Goal: Find specific page/section: Find specific page/section

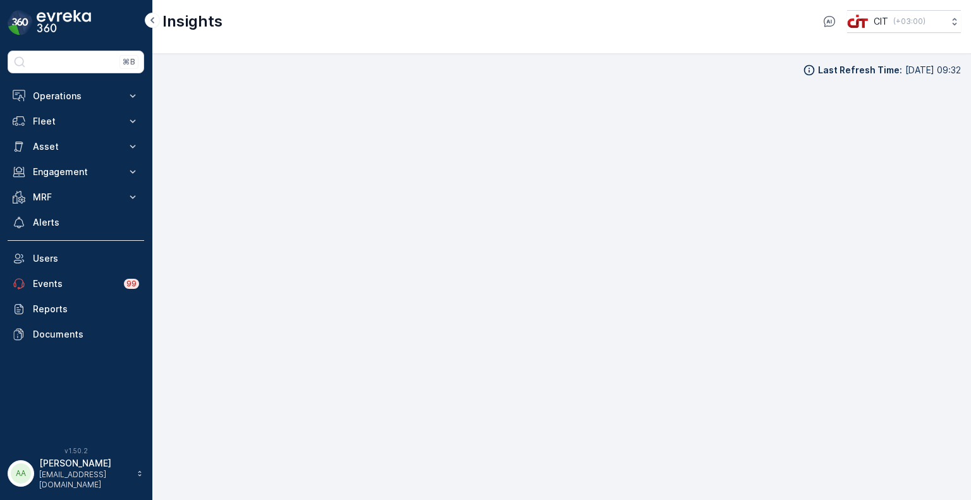
scroll to position [10, 0]
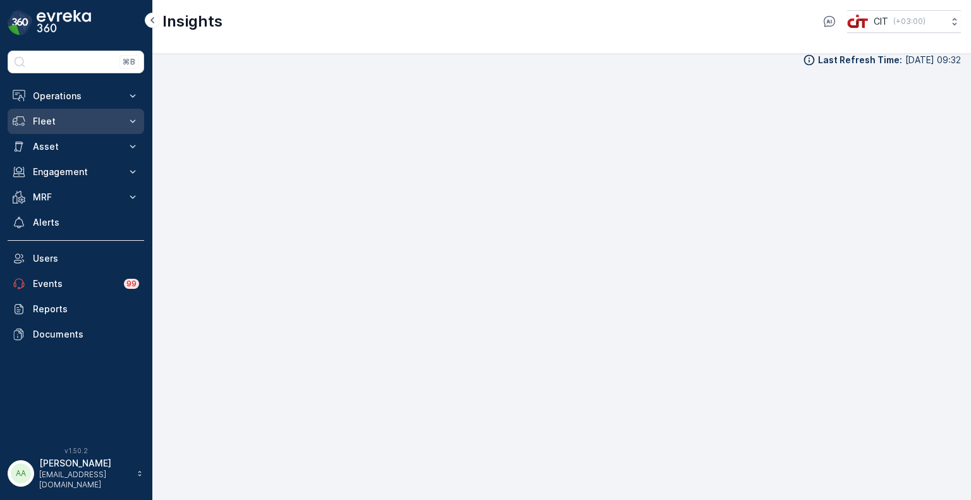
click at [52, 121] on p "Fleet" at bounding box center [76, 121] width 86 height 13
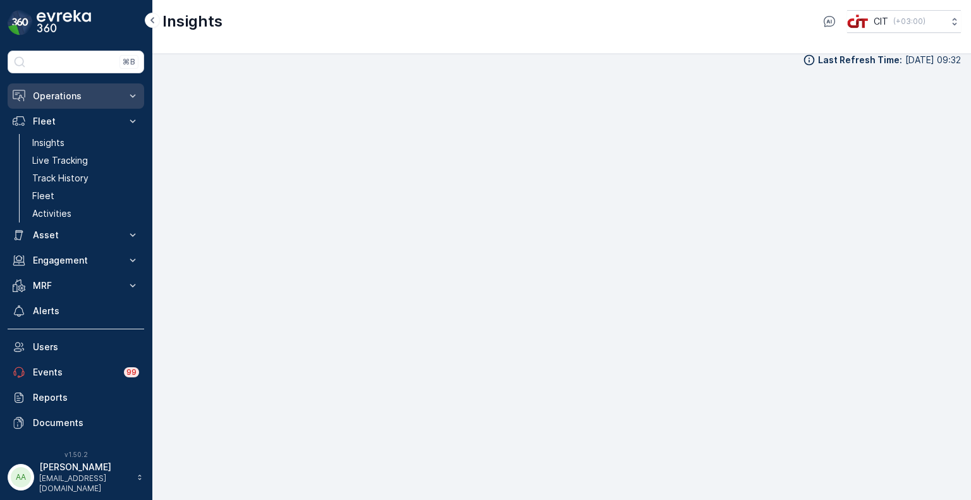
click at [60, 88] on button "Operations" at bounding box center [76, 95] width 137 height 25
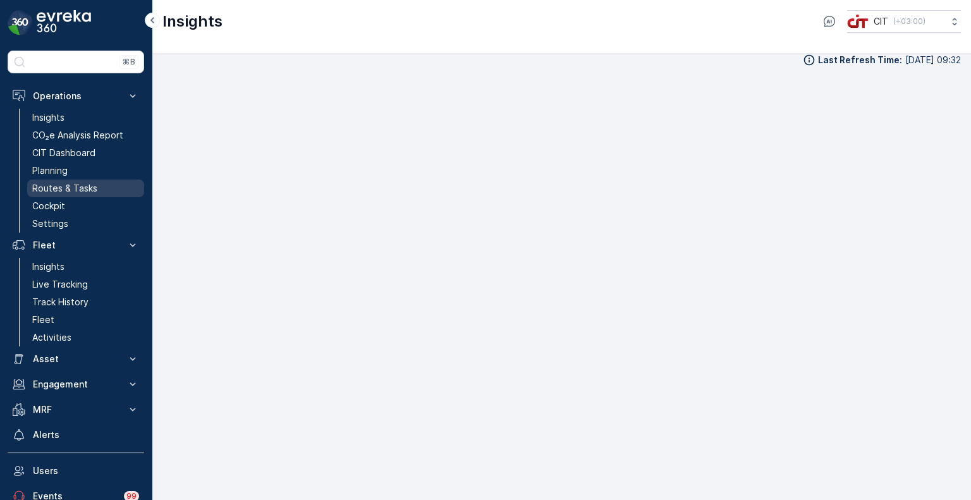
click at [59, 180] on link "Routes & Tasks" at bounding box center [85, 189] width 117 height 18
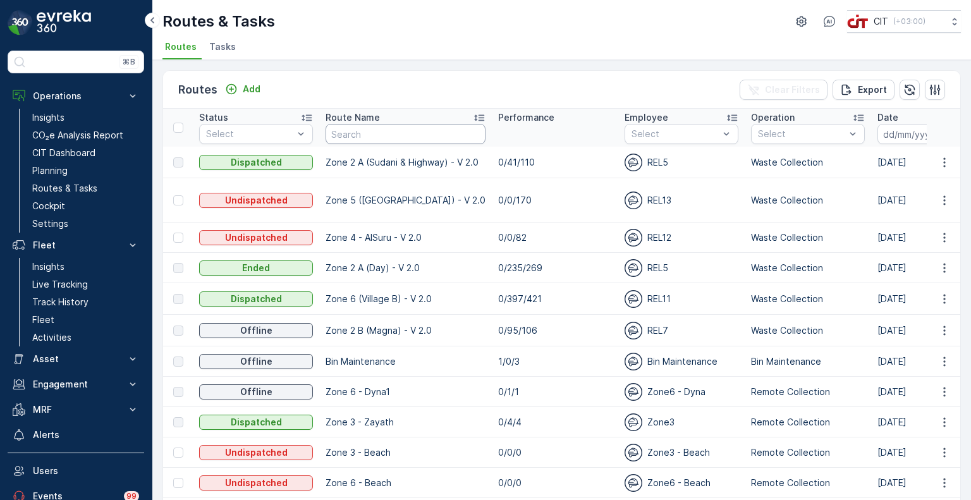
click at [343, 126] on input "text" at bounding box center [406, 134] width 160 height 20
type input "shig"
